Goal: Information Seeking & Learning: Learn about a topic

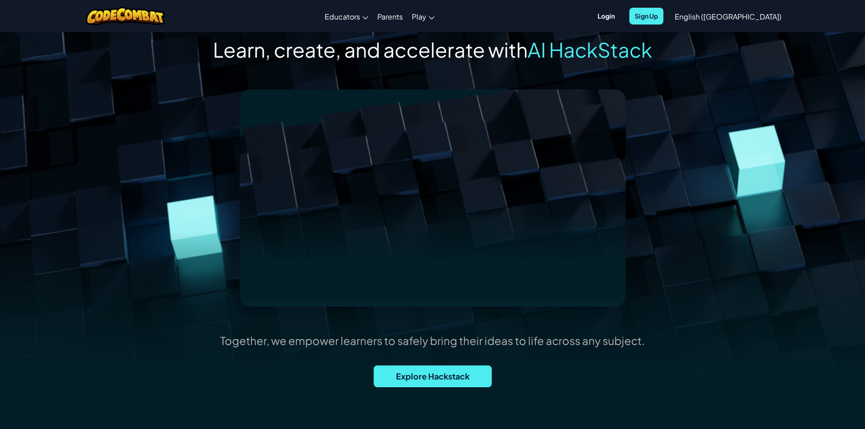
scroll to position [109, 0]
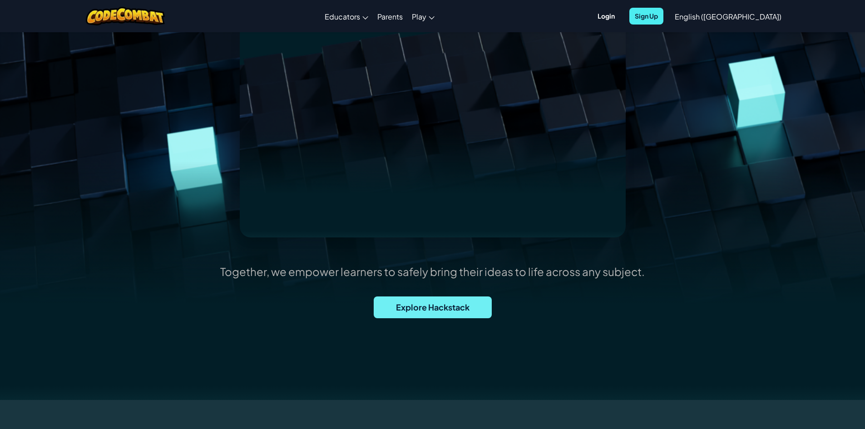
click at [429, 309] on span "Explore Hackstack" at bounding box center [433, 308] width 118 height 22
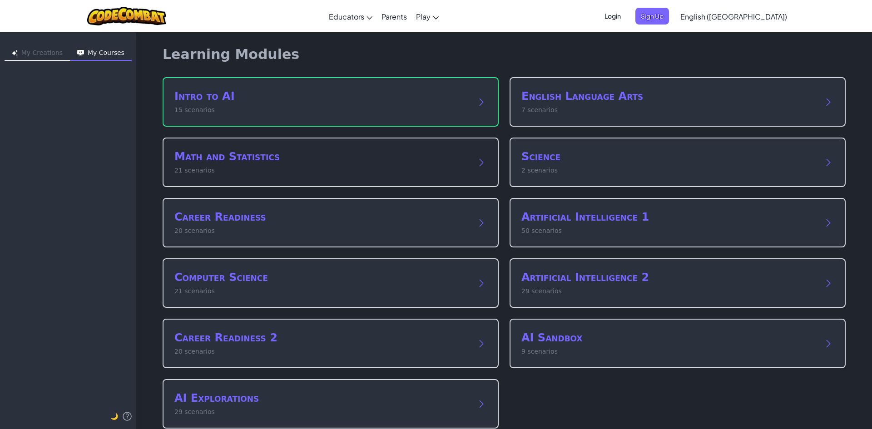
click at [348, 160] on h2 "Math and Statistics" at bounding box center [321, 156] width 294 height 15
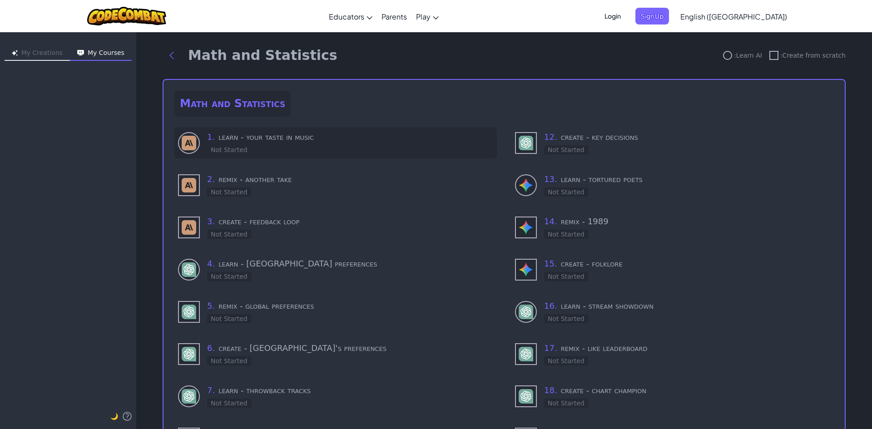
click at [294, 143] on h3 "1 . learn - your taste in music" at bounding box center [350, 137] width 286 height 13
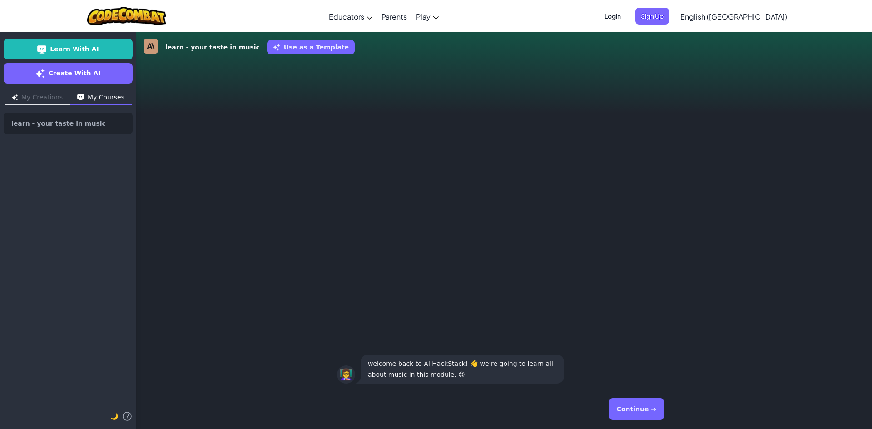
click at [620, 414] on button "Continue →" at bounding box center [636, 409] width 55 height 22
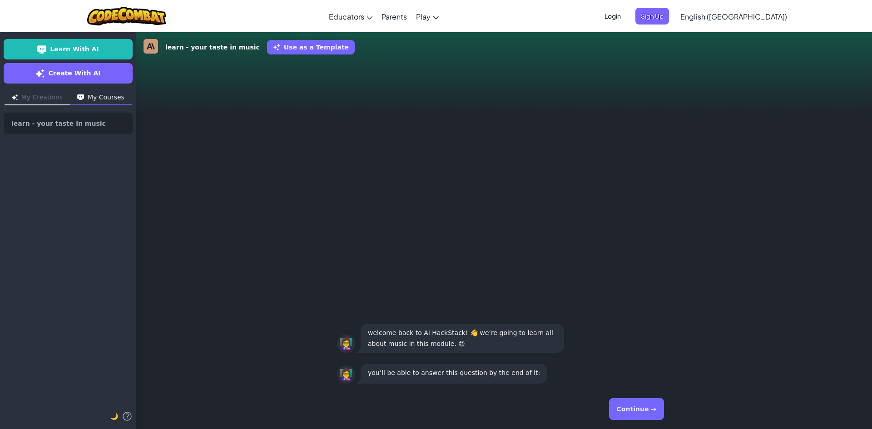
click at [632, 413] on button "Continue →" at bounding box center [636, 409] width 55 height 22
click at [631, 412] on button "Continue →" at bounding box center [636, 409] width 55 height 22
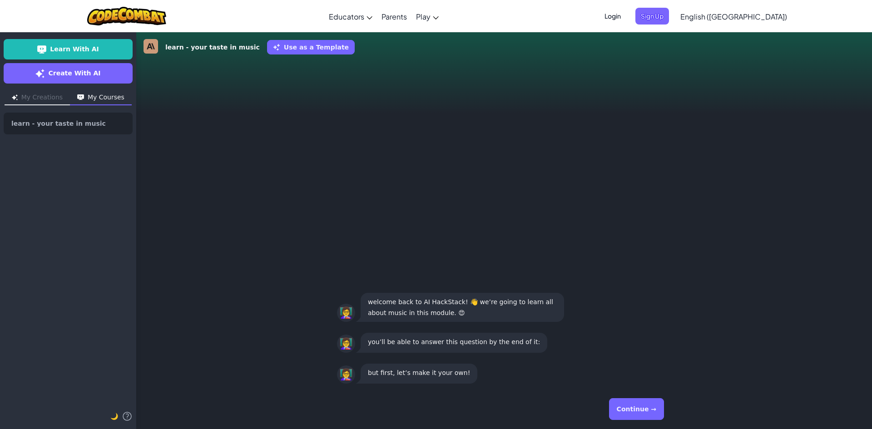
click at [631, 412] on button "Continue →" at bounding box center [636, 409] width 55 height 22
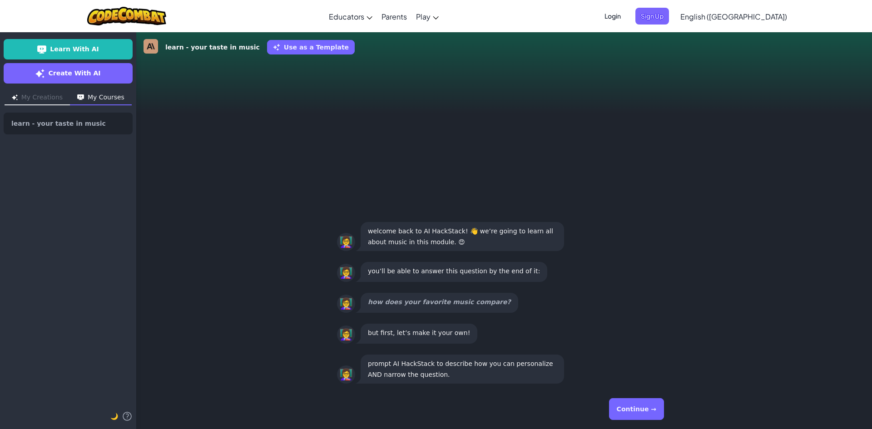
click at [631, 412] on button "Continue →" at bounding box center [636, 409] width 55 height 22
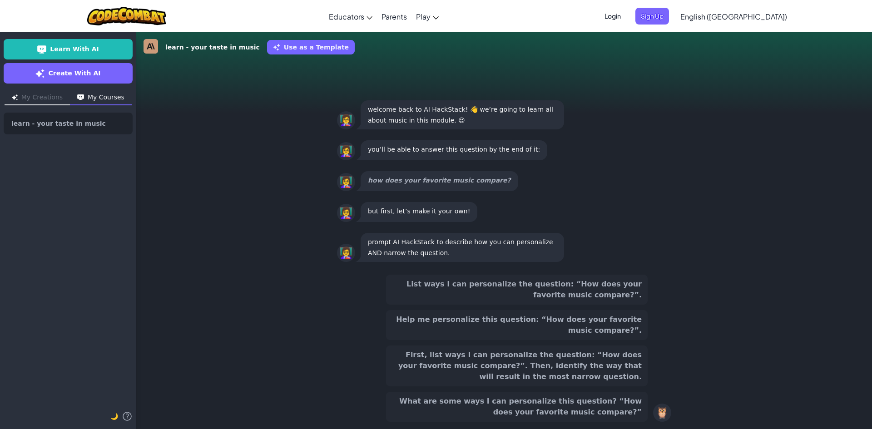
click at [631, 412] on button "What are some ways I can personalize this question? “How does your favorite mus…" at bounding box center [517, 407] width 262 height 30
